Goal: Use online tool/utility: Utilize a website feature to perform a specific function

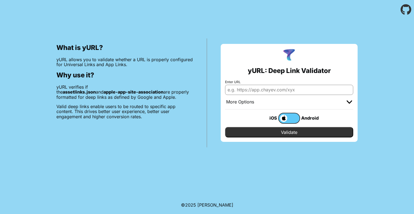
click at [261, 89] on input "Enter URL" at bounding box center [289, 90] width 128 height 10
paste input "[URL][DOMAIN_NAME]"
click at [288, 133] on input "Validate" at bounding box center [289, 132] width 128 height 10
click at [261, 92] on input "https://www.mixr.co.uk/" at bounding box center [289, 90] width 128 height 10
paste input "sg589.preprod.stagedev2.com"
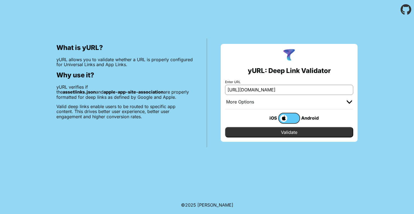
click at [309, 133] on input "Validate" at bounding box center [289, 132] width 128 height 10
click at [284, 117] on span at bounding box center [283, 118] width 8 height 7
click at [0, 0] on input "checkbox" at bounding box center [0, 0] width 0 height 0
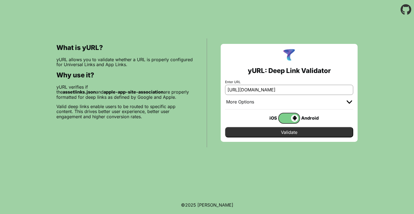
click at [291, 132] on input "Validate" at bounding box center [289, 132] width 128 height 10
click at [257, 90] on input "https://sg589.preprod.stagedev2.com/" at bounding box center [289, 90] width 128 height 10
paste input "www.mixr.co.uk"
type input "https://www.mixr.co.uk/"
click at [279, 132] on input "Validate" at bounding box center [289, 132] width 128 height 10
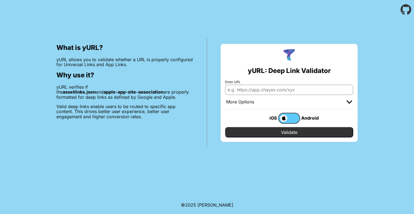
click at [258, 91] on input "Enter URL" at bounding box center [289, 90] width 128 height 10
paste input "[URL][DOMAIN_NAME]"
click at [294, 117] on label at bounding box center [289, 118] width 22 height 11
click at [0, 0] on input "checkbox" at bounding box center [0, 0] width 0 height 0
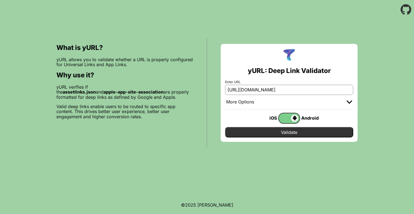
click at [290, 130] on input "Validate" at bounding box center [289, 132] width 128 height 10
click at [245, 88] on input "[URL][DOMAIN_NAME]" at bounding box center [289, 90] width 128 height 10
paste input "mixr.webecast.atreemo.uk/ecast/EcastClick?opcode=145&ecastitemid=17149&token=42…"
click at [295, 131] on input "Validate" at bounding box center [289, 132] width 128 height 10
click at [273, 92] on input "https://mixr.webecast.atreemo.uk/ecast/EcastClick?opcode=145&ecastitemid=17149&…" at bounding box center [289, 90] width 128 height 10
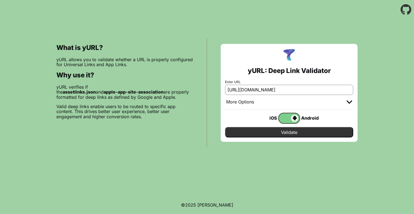
paste input "sg589.preprod.stagedev2.com/resetpassword?code=765585"
type input "[URL][DOMAIN_NAME]"
click at [300, 134] on input "Validate" at bounding box center [289, 132] width 128 height 10
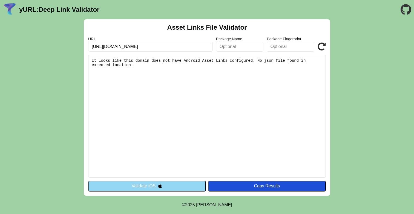
click at [213, 61] on pre "It looks like this domain does not have Android Asset Links configured. No json…" at bounding box center [207, 116] width 238 height 122
click at [170, 45] on input "[URL][DOMAIN_NAME]" at bounding box center [150, 47] width 125 height 10
click at [150, 47] on input "[URL][DOMAIN_NAME]" at bounding box center [150, 47] width 125 height 10
click at [181, 47] on input "[URL][DOMAIN_NAME]" at bounding box center [150, 47] width 125 height 10
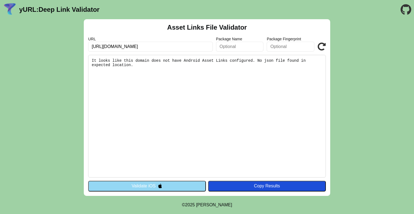
paste input "[DOMAIN_NAME][URL]"
type input "[URL][DOMAIN_NAME]"
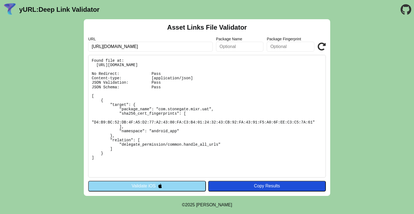
click at [156, 72] on pre "Found file at: [URL][DOMAIN_NAME] No Redirect: Pass Content-type: [application/…" at bounding box center [207, 116] width 238 height 122
click at [141, 187] on button "Validate iOS" at bounding box center [147, 186] width 118 height 10
